Goal: Understand process/instructions: Learn about a topic

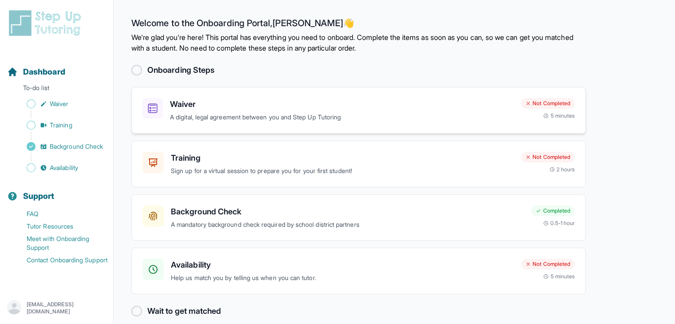
click at [270, 108] on h3 "Waiver" at bounding box center [342, 104] width 344 height 12
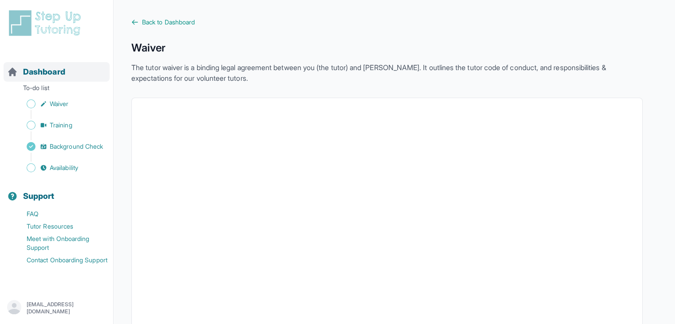
drag, startPoint x: 30, startPoint y: 102, endPoint x: 86, endPoint y: 64, distance: 67.5
drag, startPoint x: 86, startPoint y: 64, endPoint x: 56, endPoint y: 68, distance: 30.4
click at [56, 68] on span "Dashboard" at bounding box center [44, 72] width 42 height 12
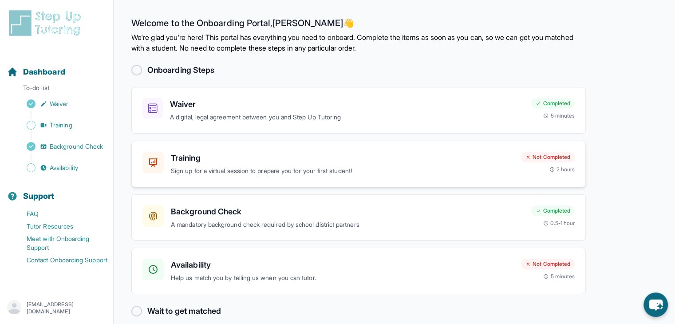
click at [238, 160] on h3 "Training" at bounding box center [342, 158] width 343 height 12
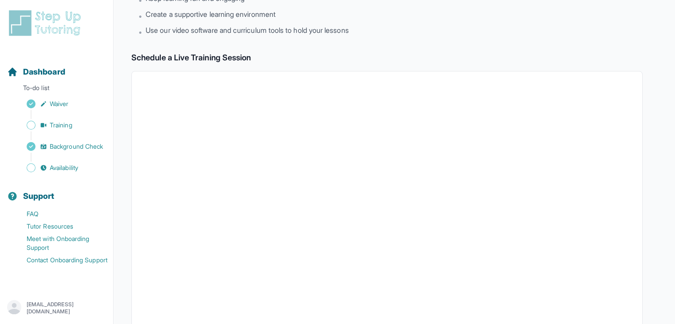
scroll to position [94, 0]
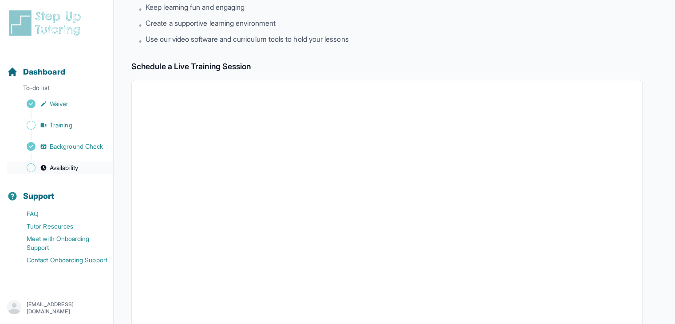
click at [75, 171] on span "Availability" at bounding box center [64, 167] width 28 height 9
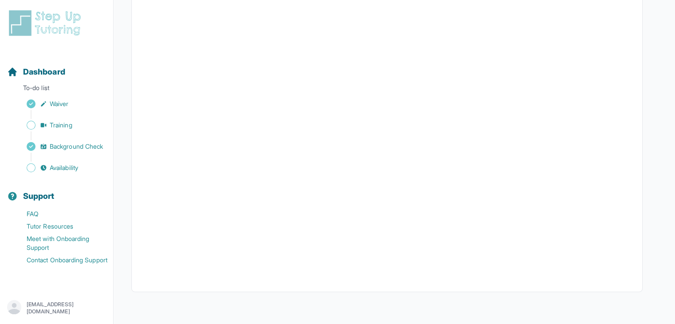
scroll to position [191, 0]
click at [37, 67] on span "Dashboard" at bounding box center [44, 72] width 42 height 12
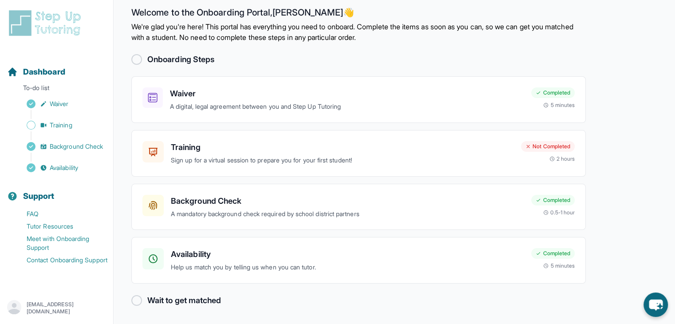
scroll to position [10, 0]
click at [137, 64] on div at bounding box center [136, 60] width 11 height 11
click at [138, 57] on div at bounding box center [136, 60] width 11 height 11
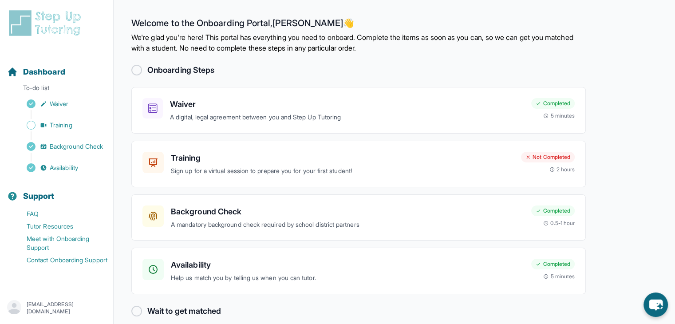
scroll to position [1, 0]
